Goal: Book appointment/travel/reservation

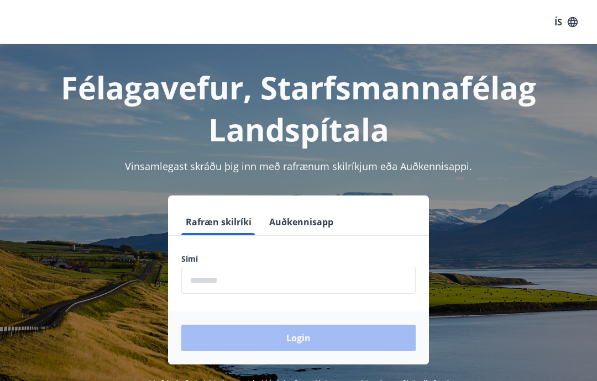
click at [309, 281] on input "phone" at bounding box center [298, 280] width 234 height 27
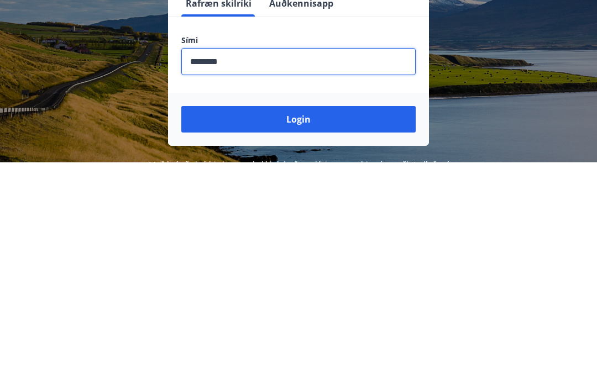
scroll to position [181, 0]
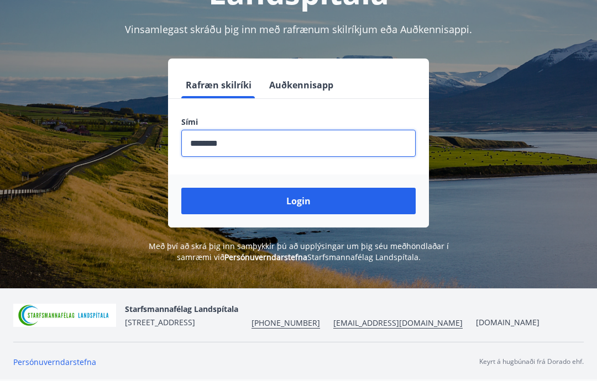
type input "********"
click at [299, 188] on button "Login" at bounding box center [298, 201] width 234 height 27
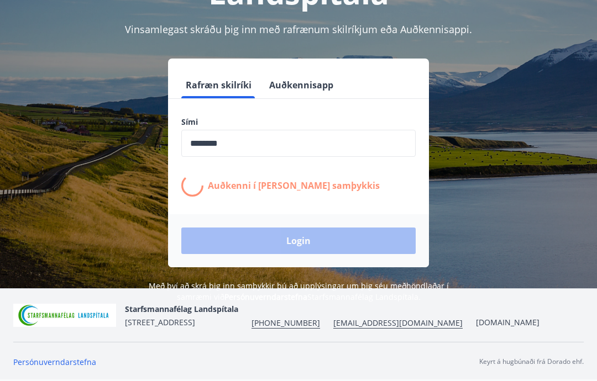
click at [1, 373] on div "Starfsmannafélag Landspítala Skaftahlíð 24 , 105 Reykjavík +354 543-5969 starfs…" at bounding box center [298, 335] width 597 height 92
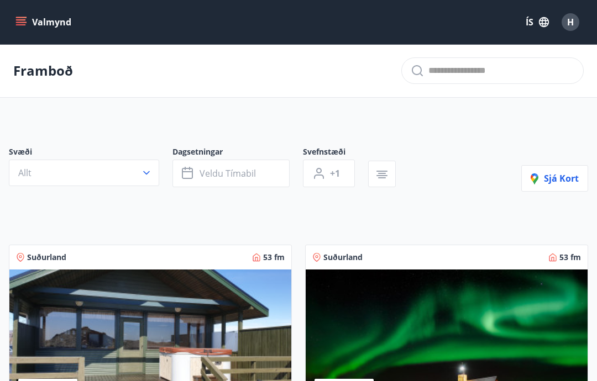
click at [272, 173] on button "Veldu tímabil" at bounding box center [230, 174] width 117 height 28
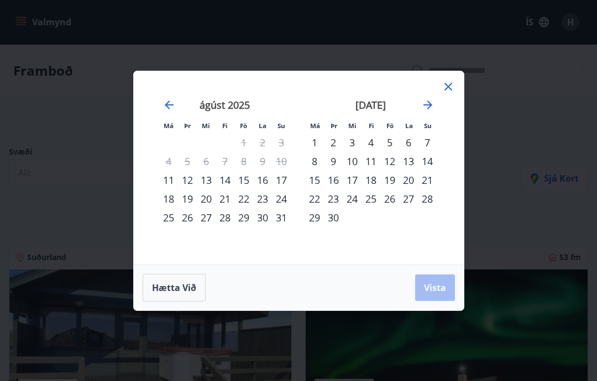
click at [268, 181] on div "16" at bounding box center [262, 180] width 19 height 19
click at [268, 220] on div "30" at bounding box center [262, 217] width 19 height 19
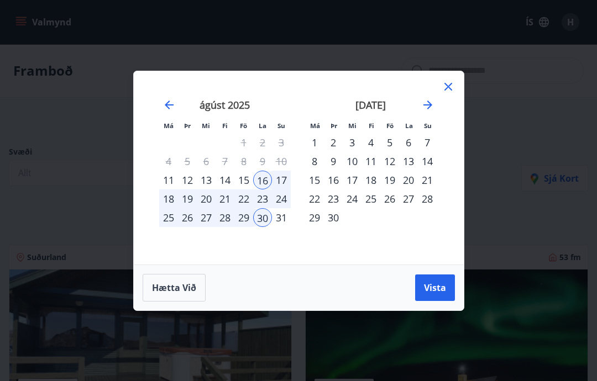
click at [391, 147] on div "5" at bounding box center [389, 142] width 19 height 19
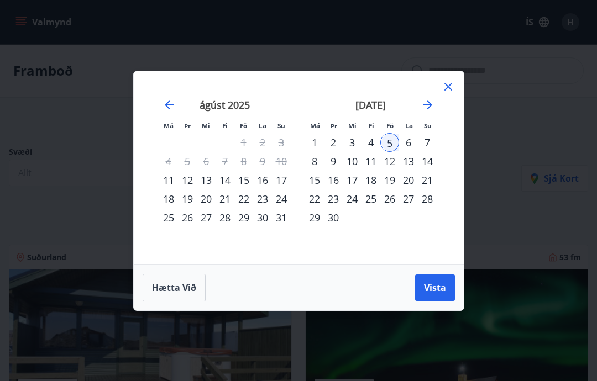
click at [268, 181] on div "16" at bounding box center [262, 180] width 19 height 19
click at [397, 146] on div "5" at bounding box center [389, 142] width 19 height 19
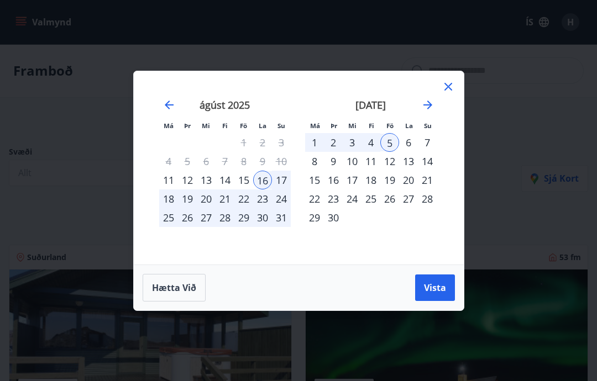
click at [265, 184] on div "16" at bounding box center [262, 180] width 19 height 19
click at [444, 289] on span "Vista" at bounding box center [435, 288] width 22 height 12
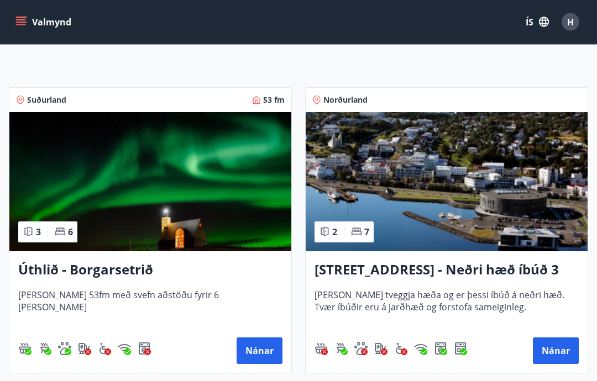
scroll to position [154, 0]
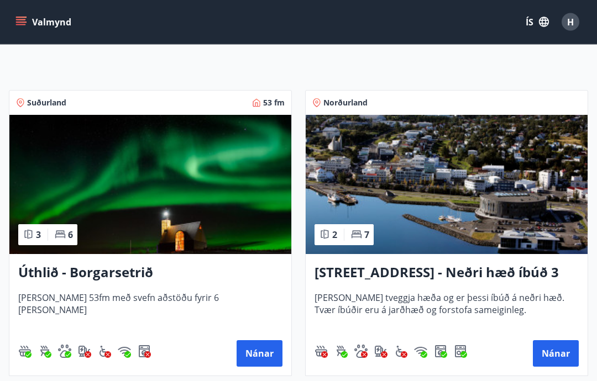
click at [155, 281] on h3 "Úthlið - Borgarsetrið" at bounding box center [150, 273] width 264 height 20
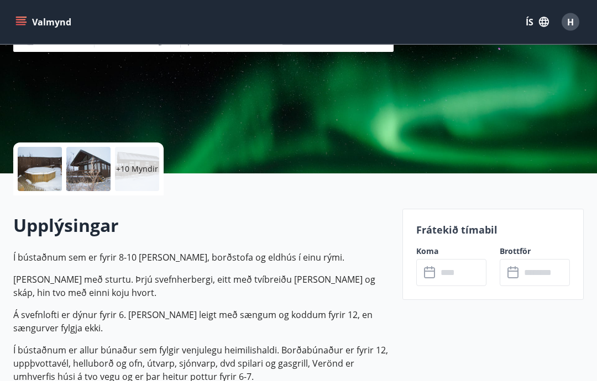
scroll to position [158, 0]
click at [451, 280] on input "text" at bounding box center [461, 272] width 49 height 27
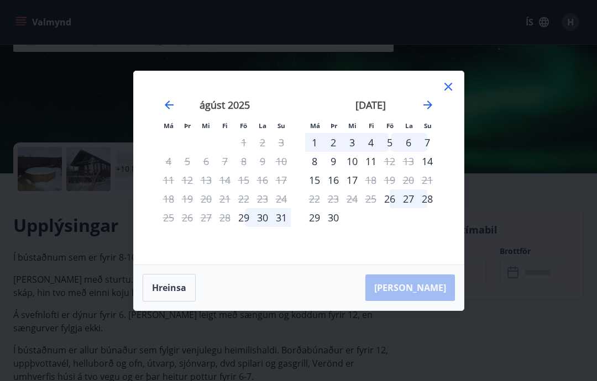
click at [453, 93] on icon at bounding box center [447, 86] width 13 height 13
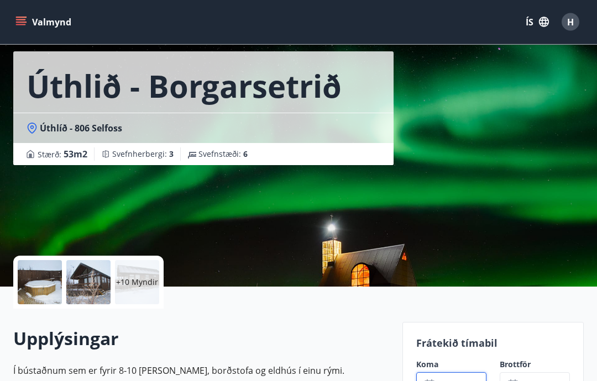
scroll to position [0, 0]
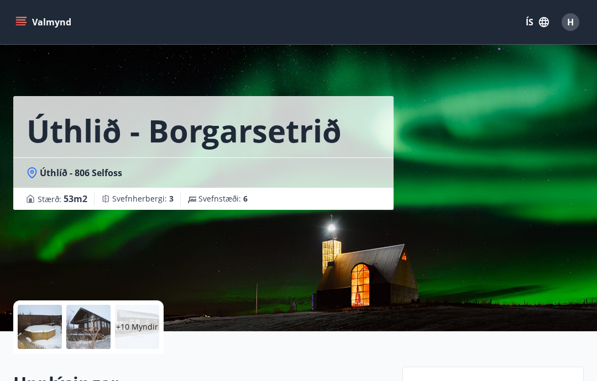
click at [25, 29] on button "Valmynd" at bounding box center [44, 22] width 62 height 20
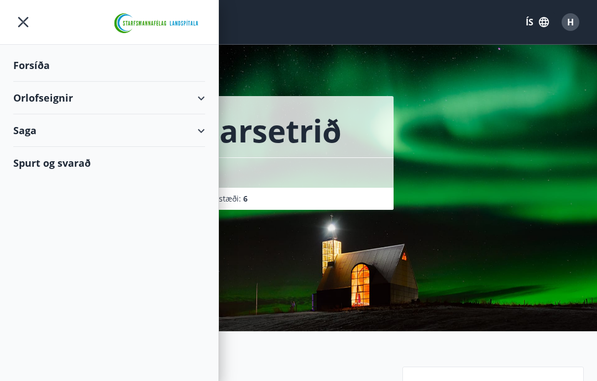
click at [52, 71] on div "Forsíða" at bounding box center [109, 65] width 192 height 33
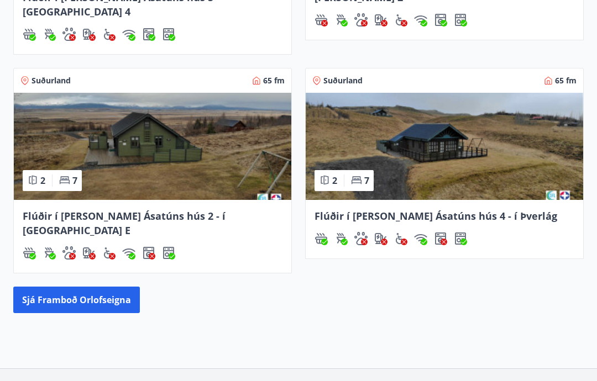
scroll to position [545, 0]
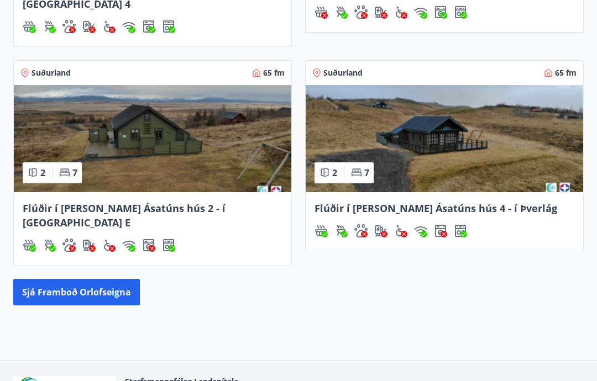
click at [123, 279] on button "Sjá framboð orlofseigna" at bounding box center [76, 292] width 126 height 27
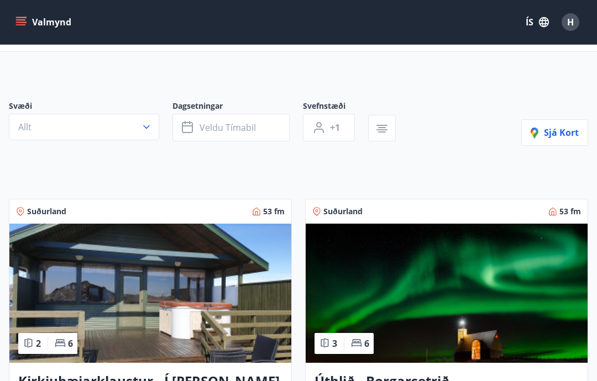
click at [284, 127] on button "Veldu tímabil" at bounding box center [230, 128] width 117 height 28
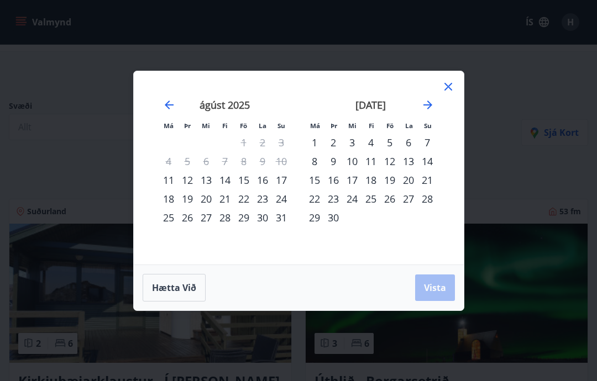
click at [267, 184] on div "16" at bounding box center [262, 180] width 19 height 19
click at [247, 180] on div "15" at bounding box center [243, 180] width 19 height 19
click at [249, 221] on div "29" at bounding box center [243, 217] width 19 height 19
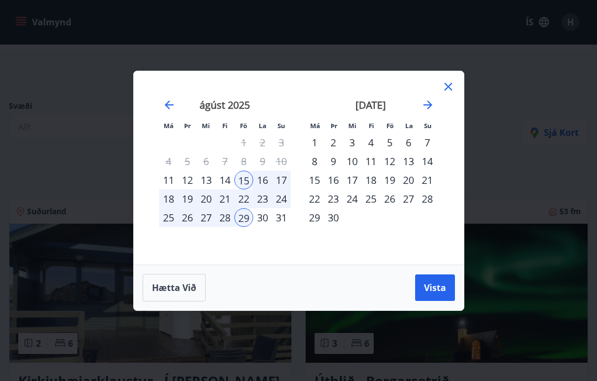
click at [441, 288] on span "Vista" at bounding box center [435, 288] width 22 height 12
